Goal: Find specific page/section: Find specific page/section

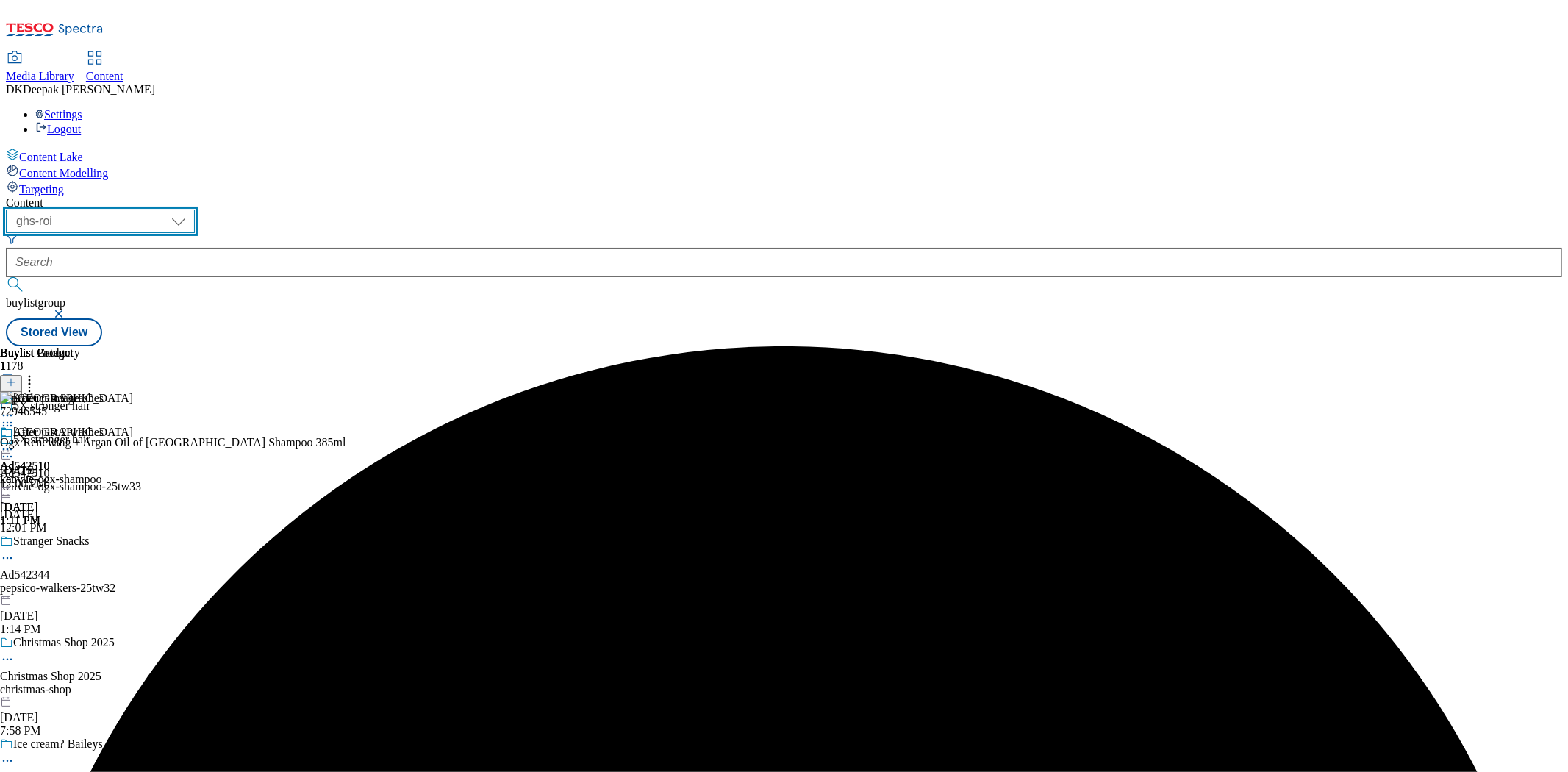
drag, startPoint x: 0, startPoint y: 0, endPoint x: 262, endPoint y: 115, distance: 286.1
click at [195, 210] on select "ghs-roi ghs-[GEOGRAPHIC_DATA]" at bounding box center [100, 221] width 189 height 23
select select "ghs-[GEOGRAPHIC_DATA]"
click at [191, 210] on select "ghs-roi ghs-[GEOGRAPHIC_DATA]" at bounding box center [100, 221] width 189 height 23
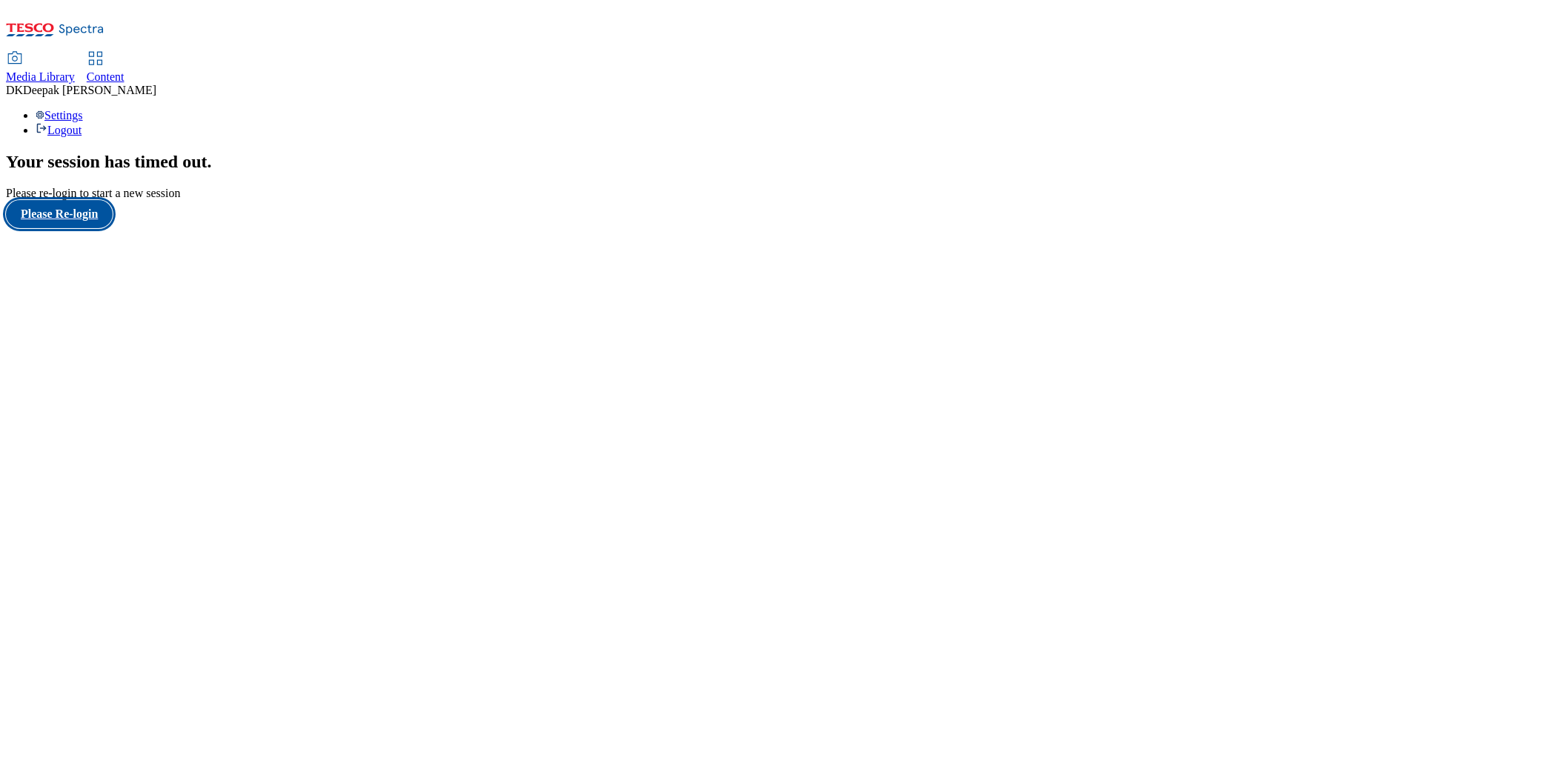
click at [79, 229] on button "Please Re-login" at bounding box center [59, 214] width 107 height 28
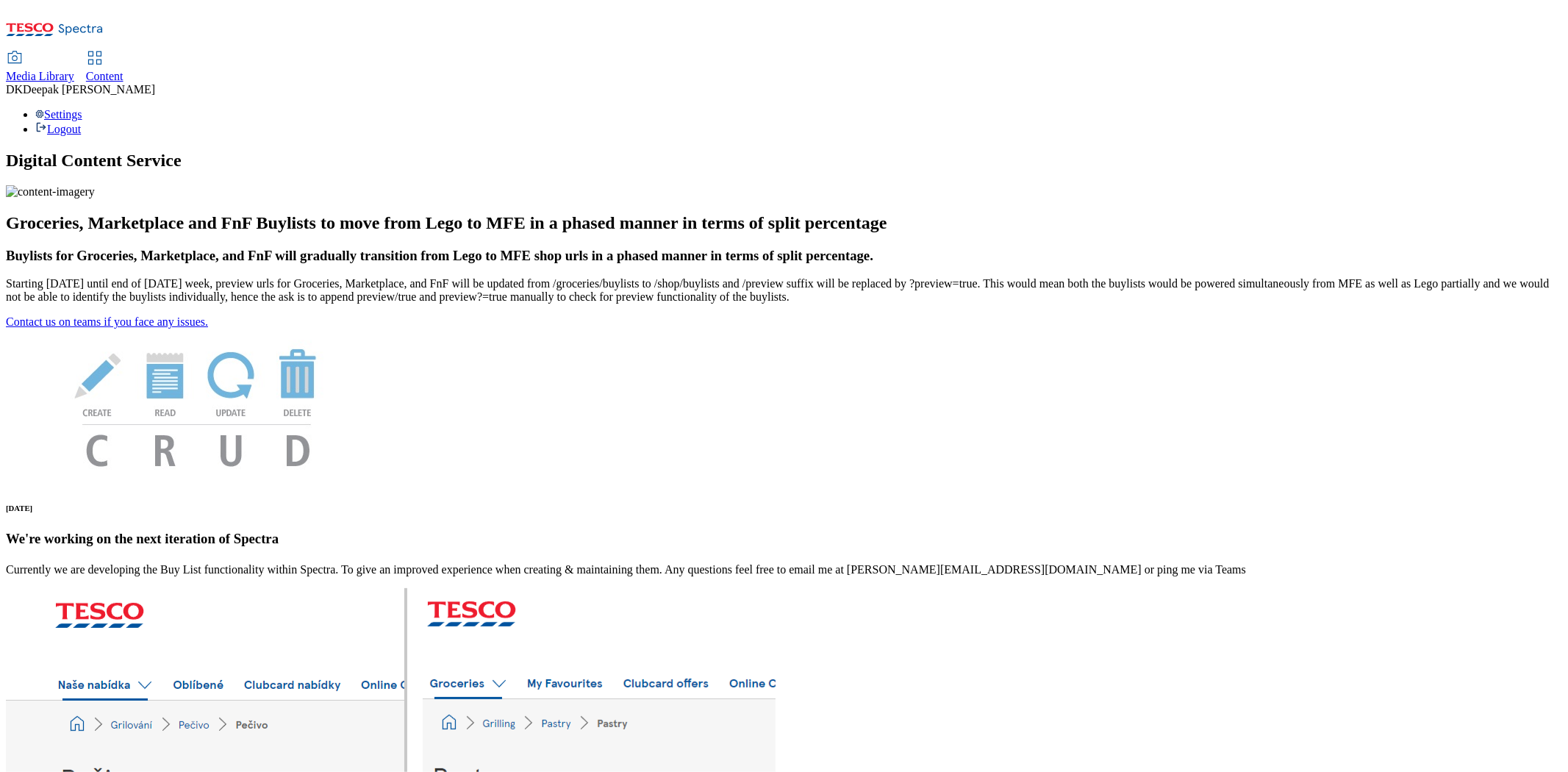
click at [123, 70] on div "Content" at bounding box center [104, 76] width 37 height 13
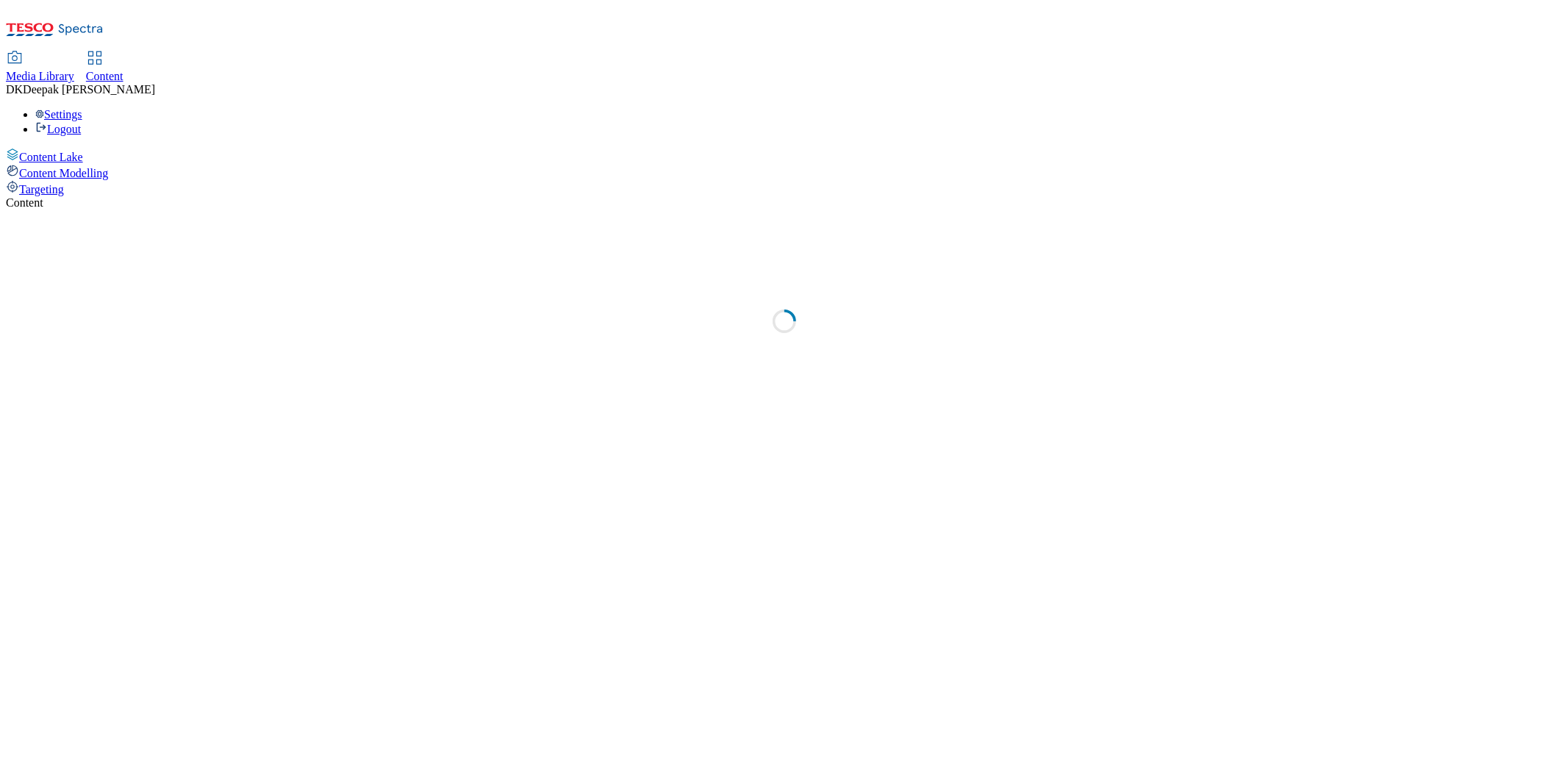
select select "ghs-[GEOGRAPHIC_DATA]"
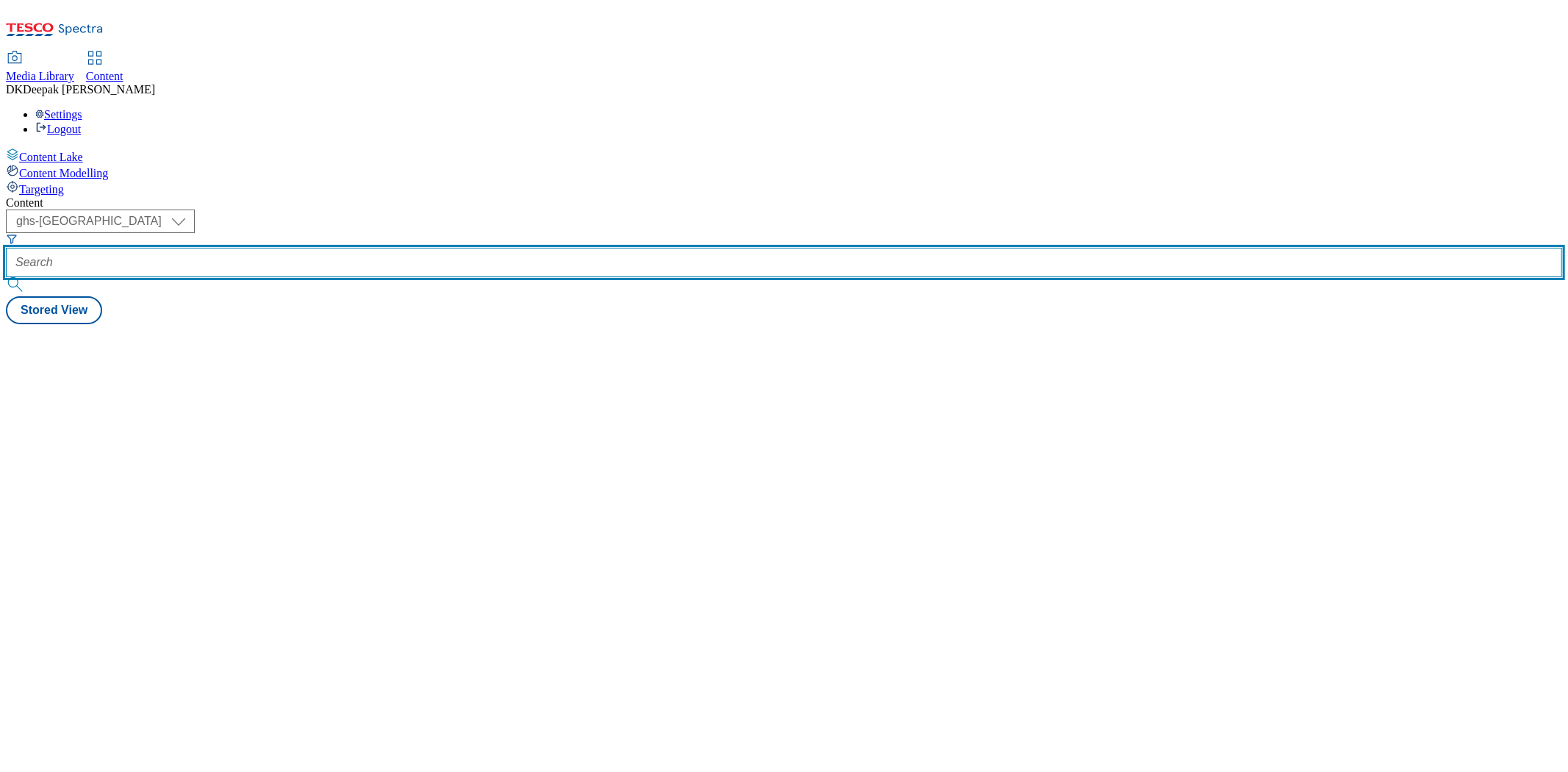
click at [333, 248] on input "text" at bounding box center [784, 262] width 1557 height 29
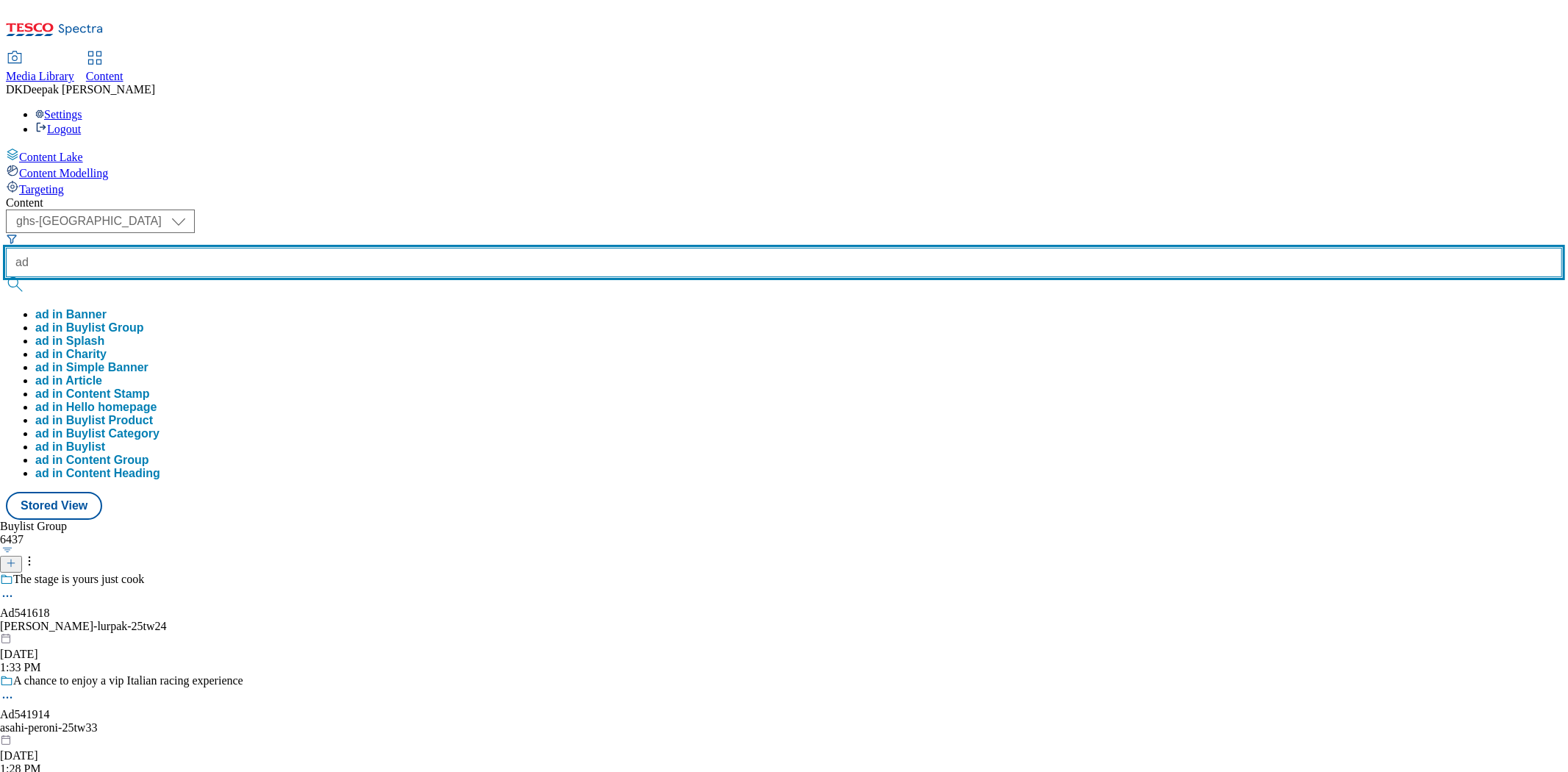
paste input "542453"
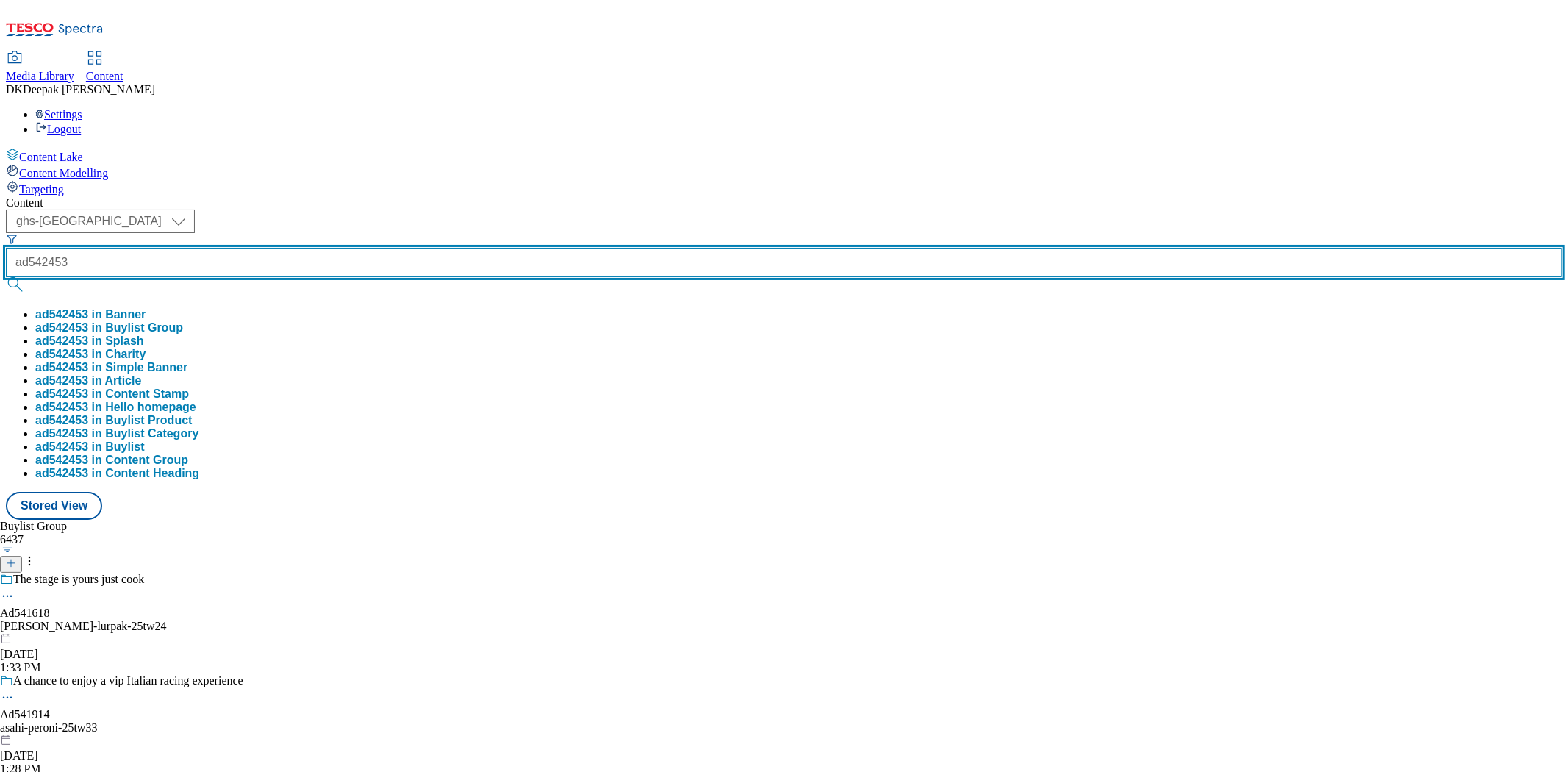
type input "ad542453"
click at [6, 277] on button "submit" at bounding box center [15, 284] width 20 height 15
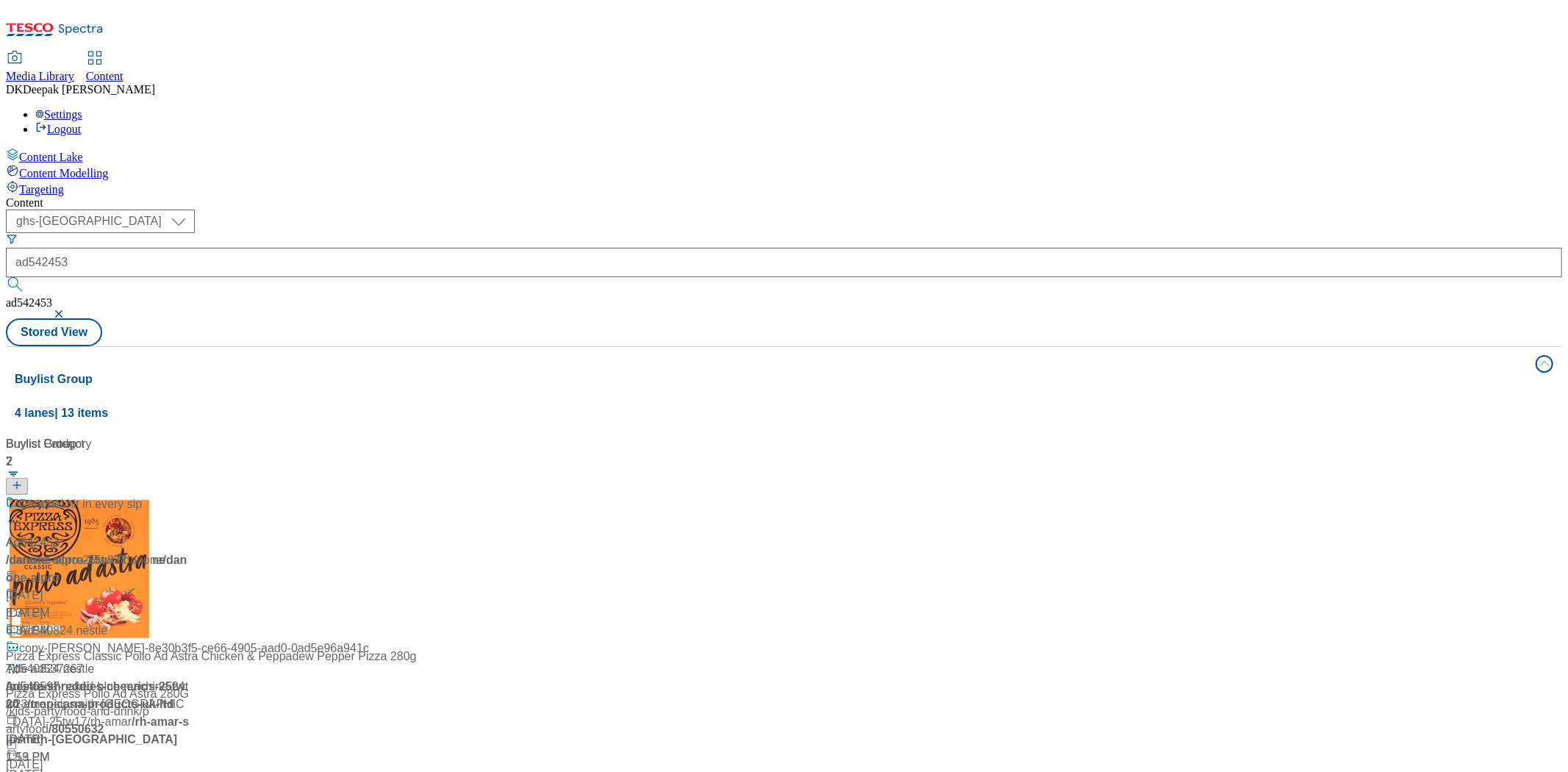
drag, startPoint x: 370, startPoint y: 564, endPoint x: 377, endPoint y: 516, distance: 48.5
click at [370, 564] on div "Buylist Group 4 lanes | 13 items Buylist 2 Ad542453 / danone-alpro-25tw37 / dan…" at bounding box center [784, 668] width 1557 height 642
click at [190, 496] on div "Ad542453 / danone-alpro-25tw37 / danone Oct 3, 2025 6:37 PM" at bounding box center [97, 559] width 184 height 126
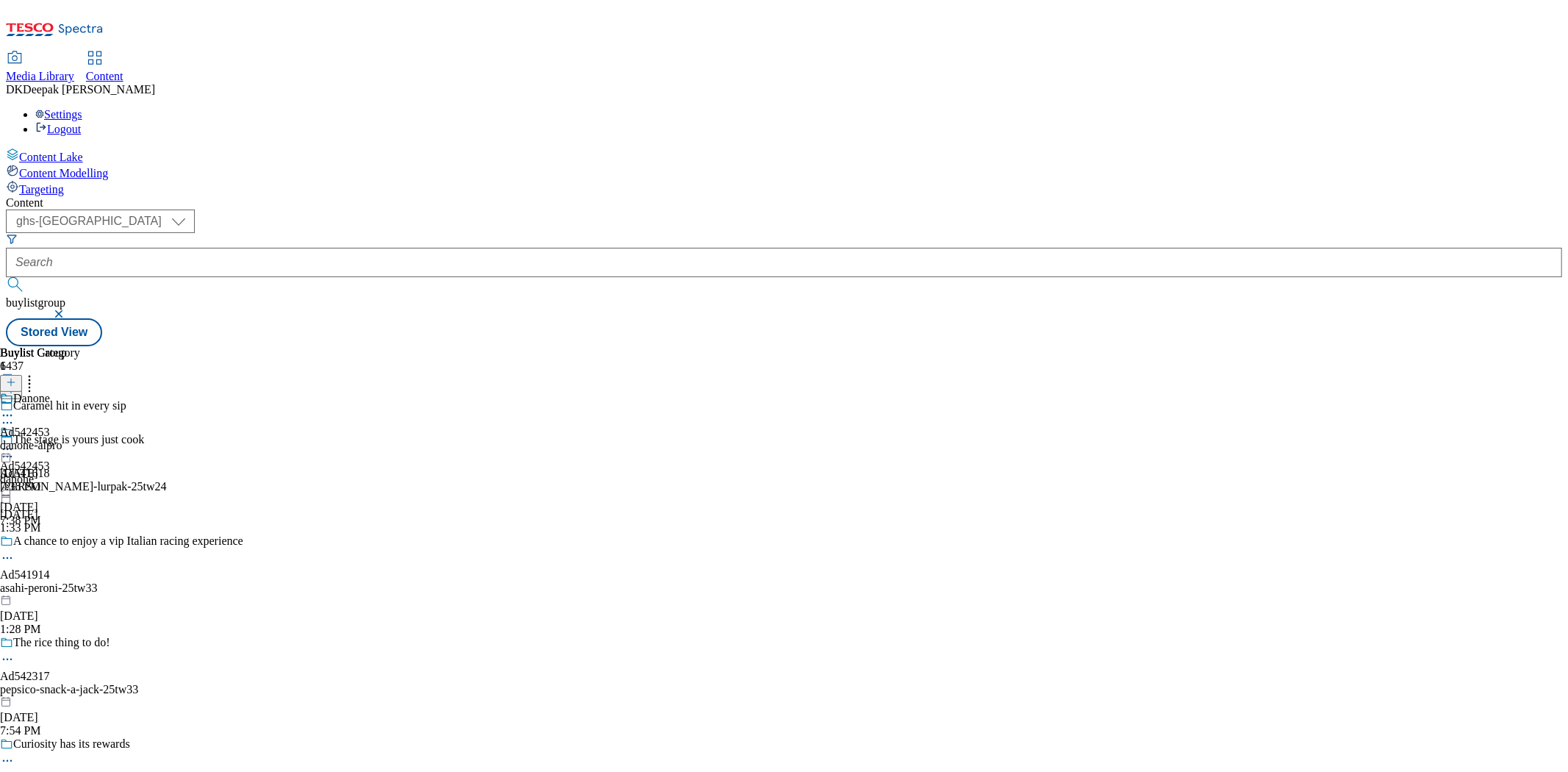
click at [80, 439] on div "danone-alpro" at bounding box center [40, 446] width 80 height 13
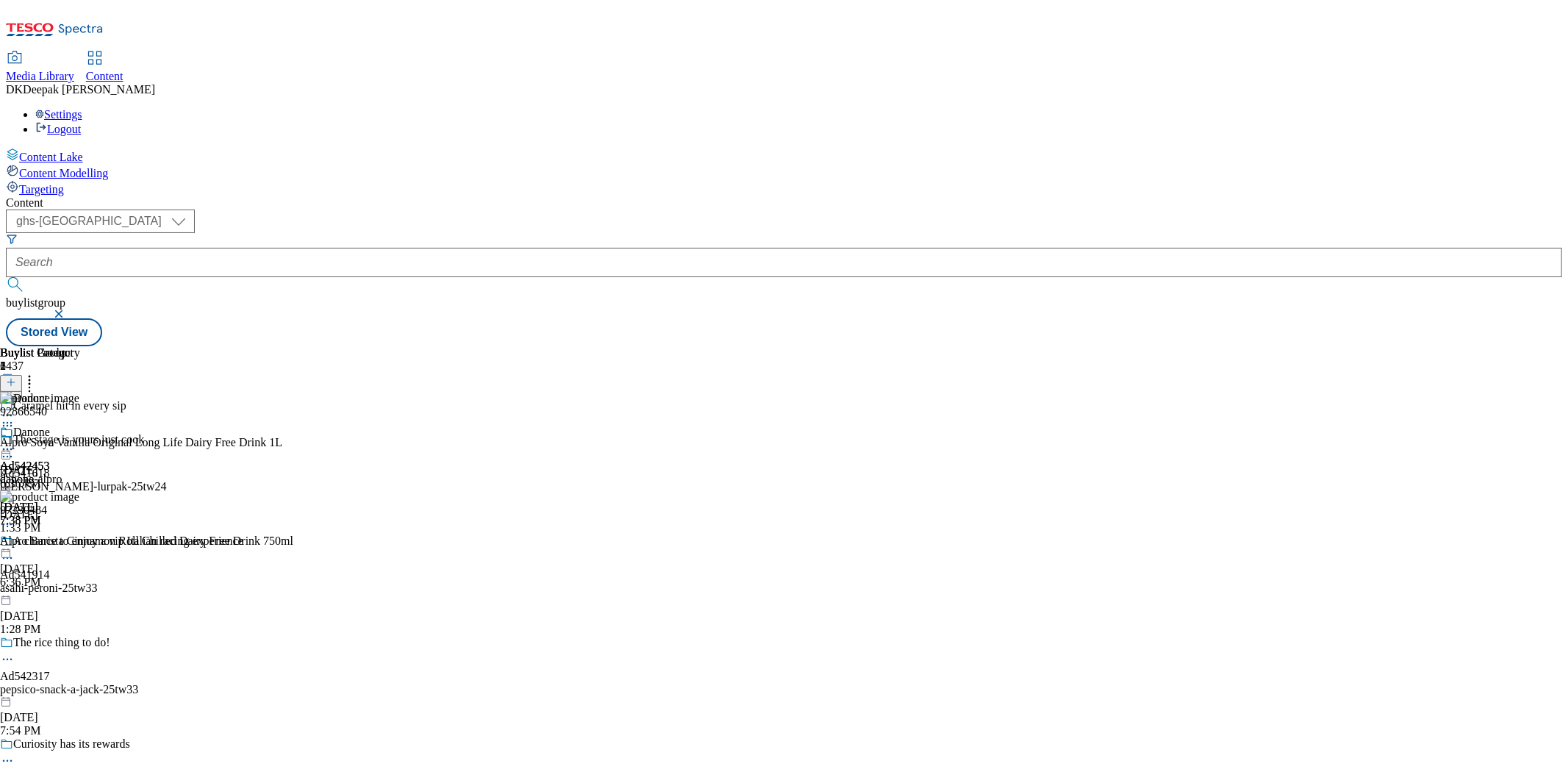
click at [15, 442] on icon at bounding box center [7, 450] width 15 height 15
click at [122, 577] on span "Open Preview Url" at bounding box center [83, 582] width 76 height 11
